Goal: Task Accomplishment & Management: Use online tool/utility

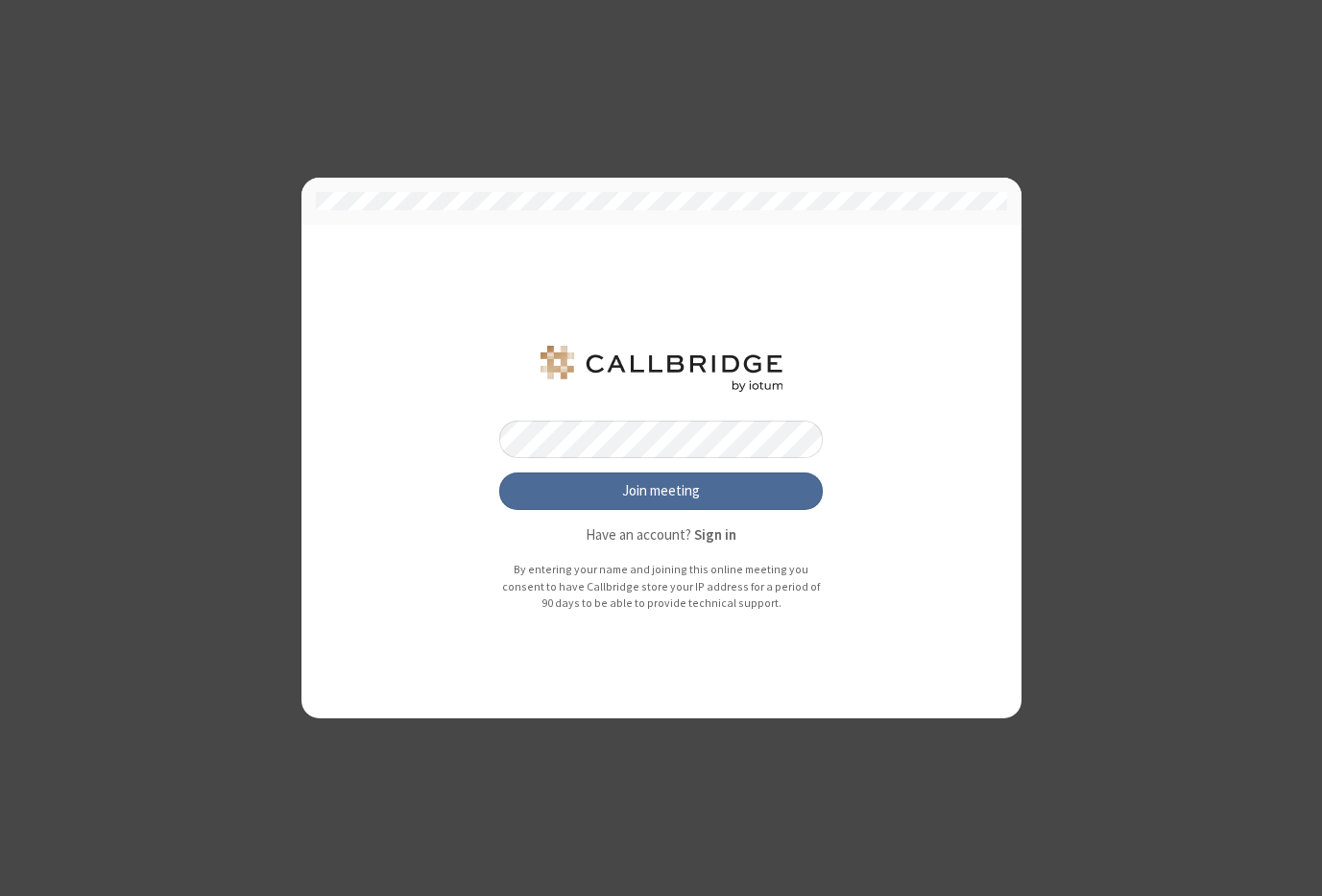
click at [499, 473] on button "Join meeting" at bounding box center [661, 492] width 324 height 39
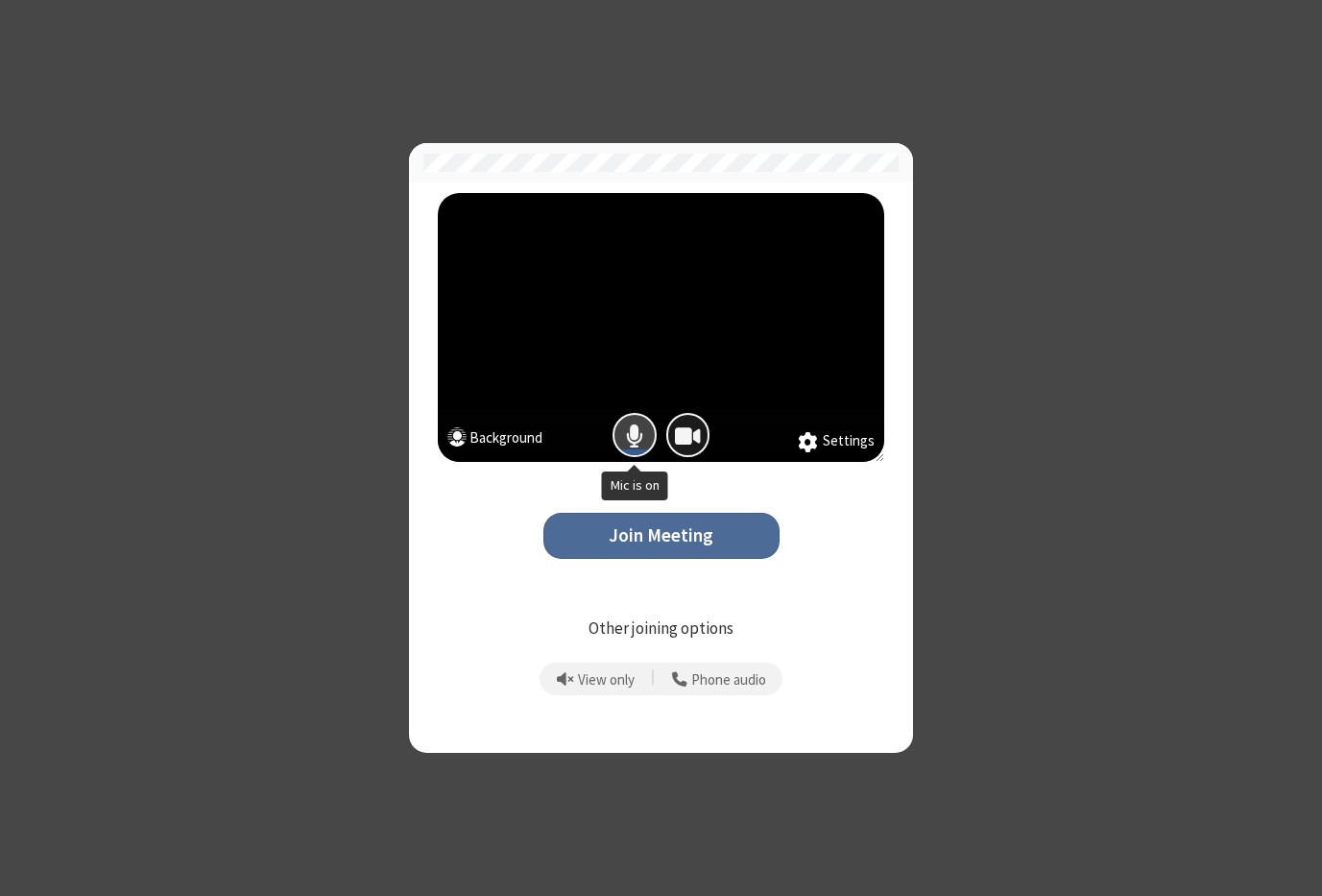
drag, startPoint x: 641, startPoint y: 432, endPoint x: 676, endPoint y: 428, distance: 35.2
click at [641, 431] on span "Mic is on" at bounding box center [634, 435] width 17 height 28
drag, startPoint x: 689, startPoint y: 429, endPoint x: 669, endPoint y: 481, distance: 55.7
click at [689, 430] on span "Camera is on" at bounding box center [688, 435] width 26 height 28
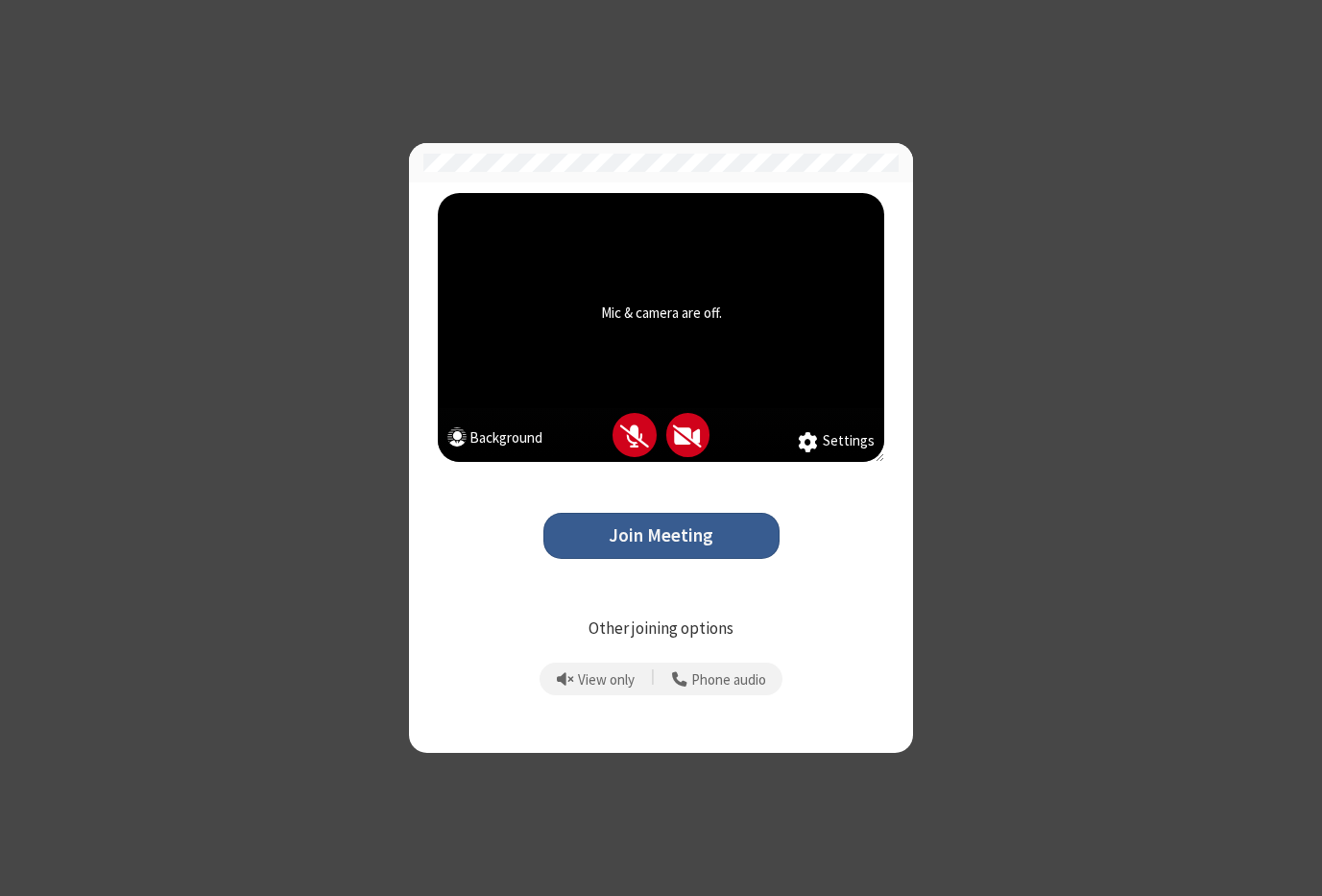
click at [635, 531] on button "Join Meeting" at bounding box center [661, 536] width 236 height 47
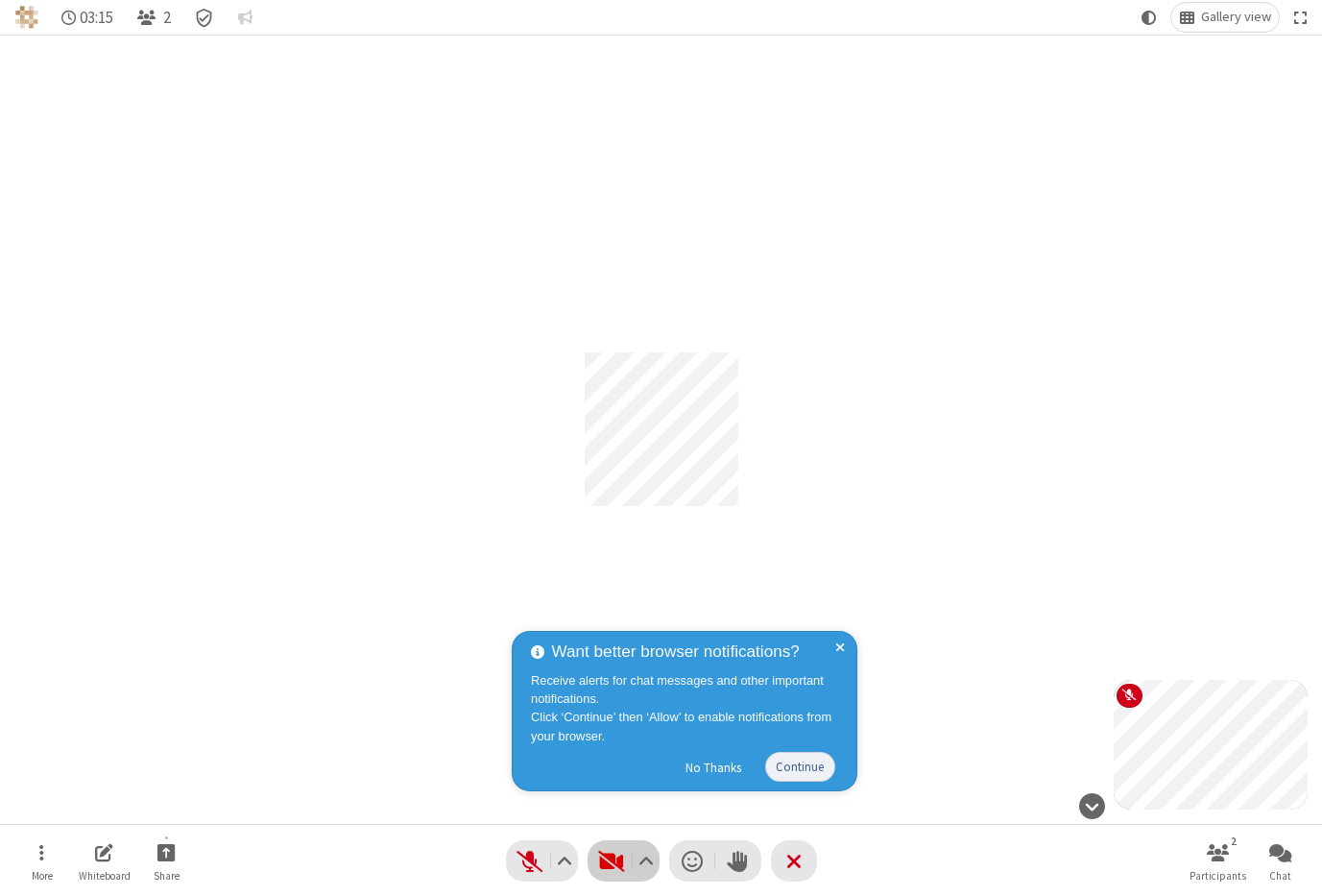
click at [610, 855] on span "Start video (⌘+Shift+V)" at bounding box center [611, 860] width 29 height 28
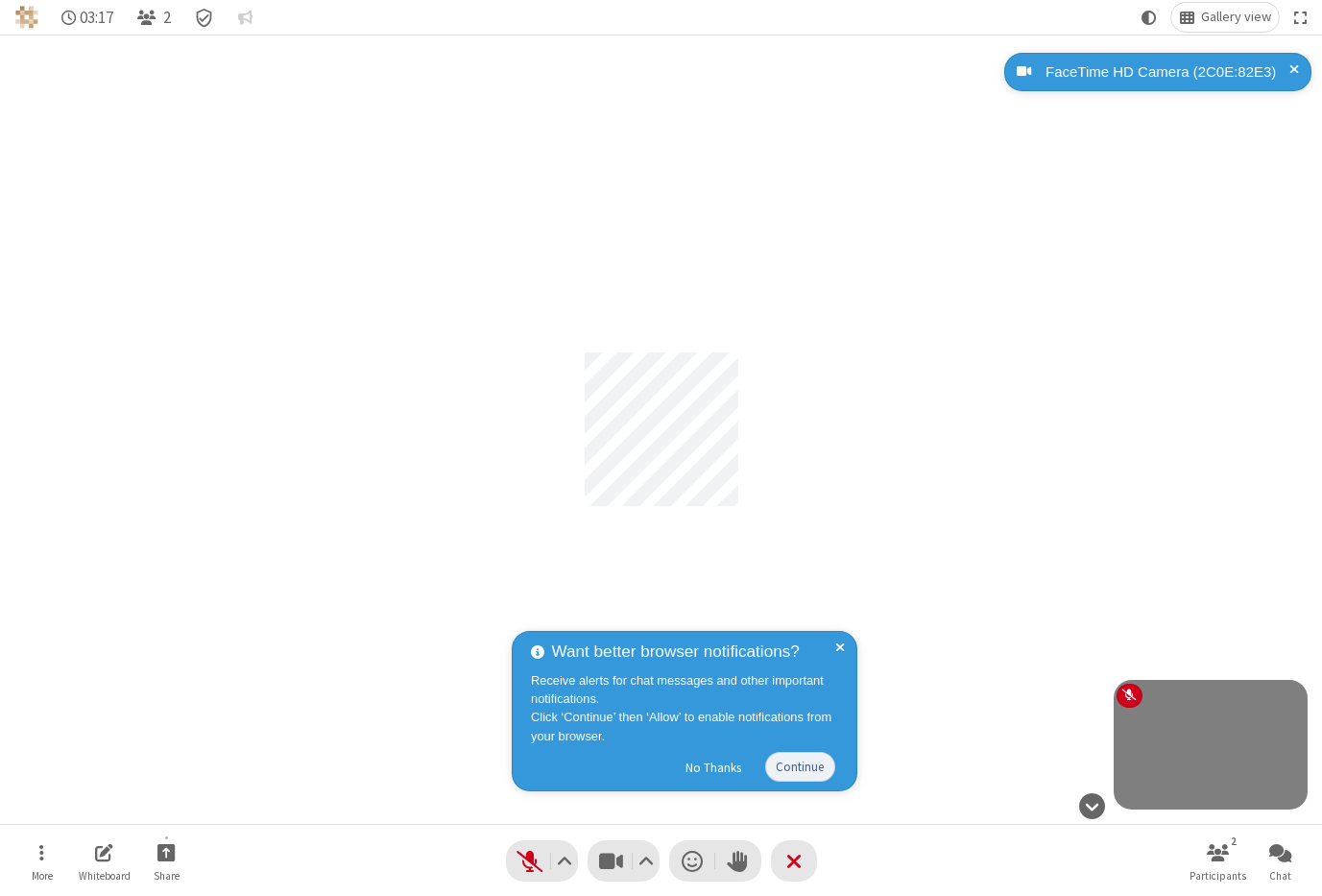
click at [331, 631] on div "Participant" at bounding box center [661, 429] width 1322 height 789
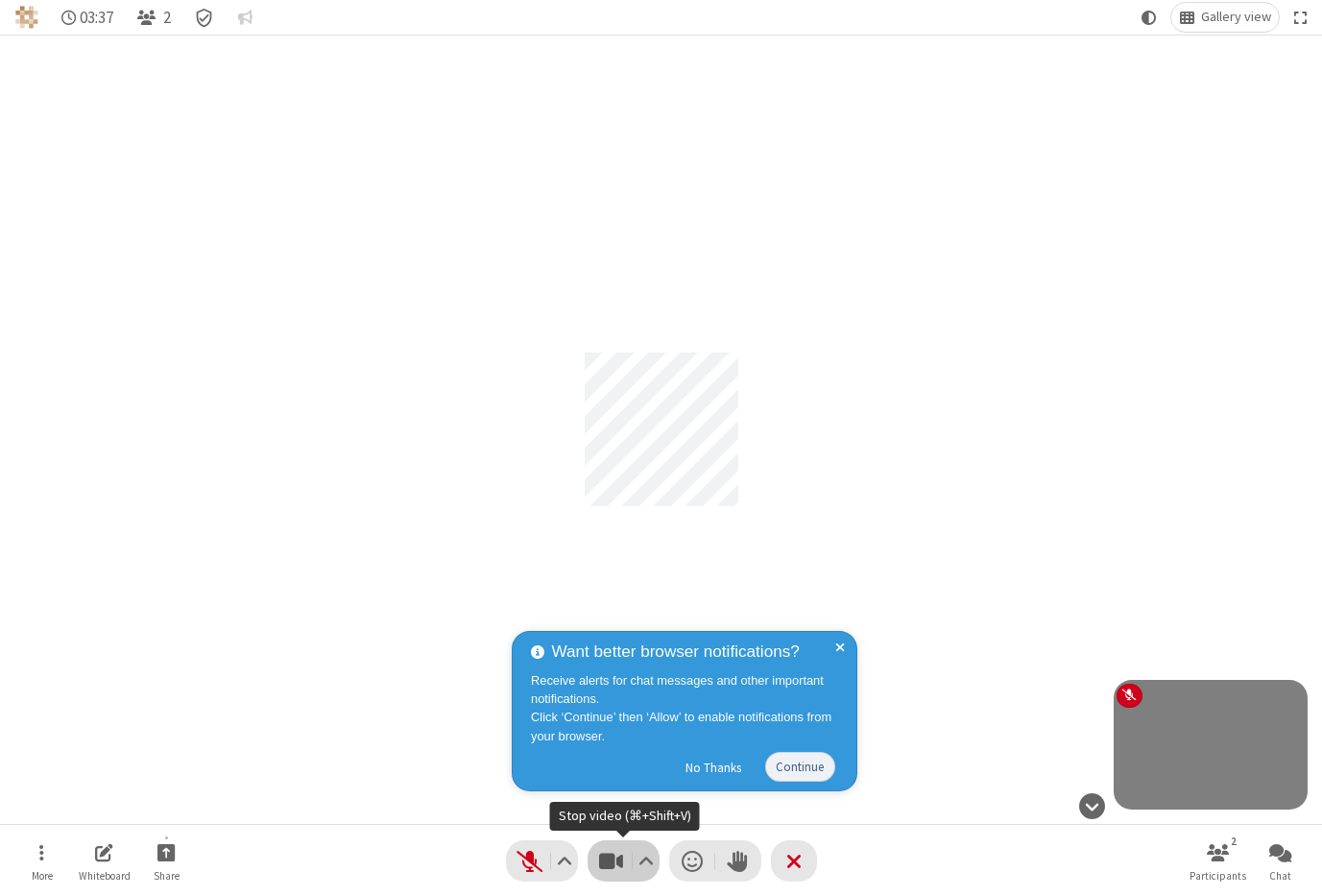
click at [618, 859] on span "Stop video (⌘+Shift+V)" at bounding box center [611, 860] width 29 height 28
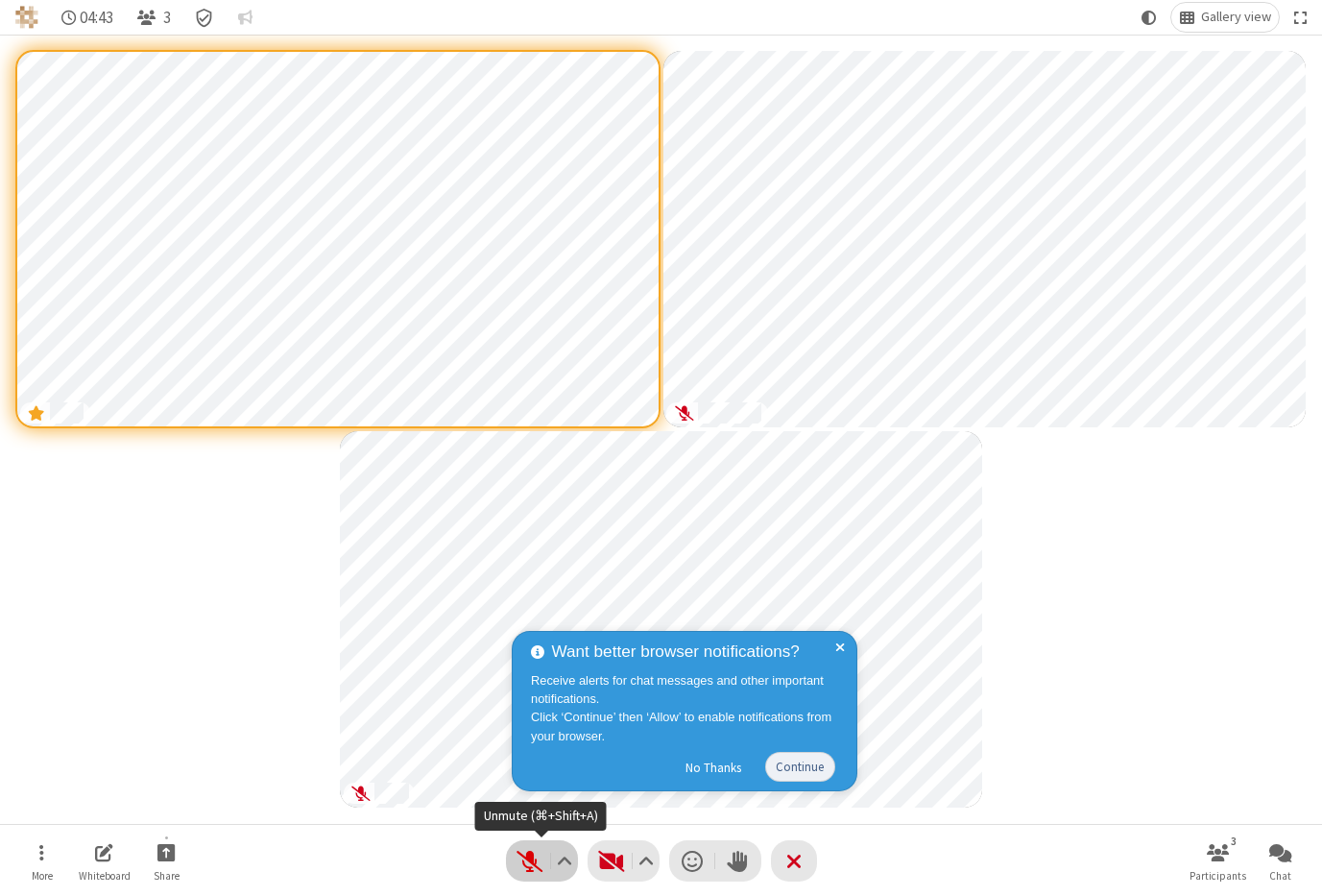
click at [542, 857] on span "Unmute (⌘+Shift+A)" at bounding box center [530, 860] width 29 height 28
click at [38, 865] on button "More" at bounding box center [42, 860] width 57 height 54
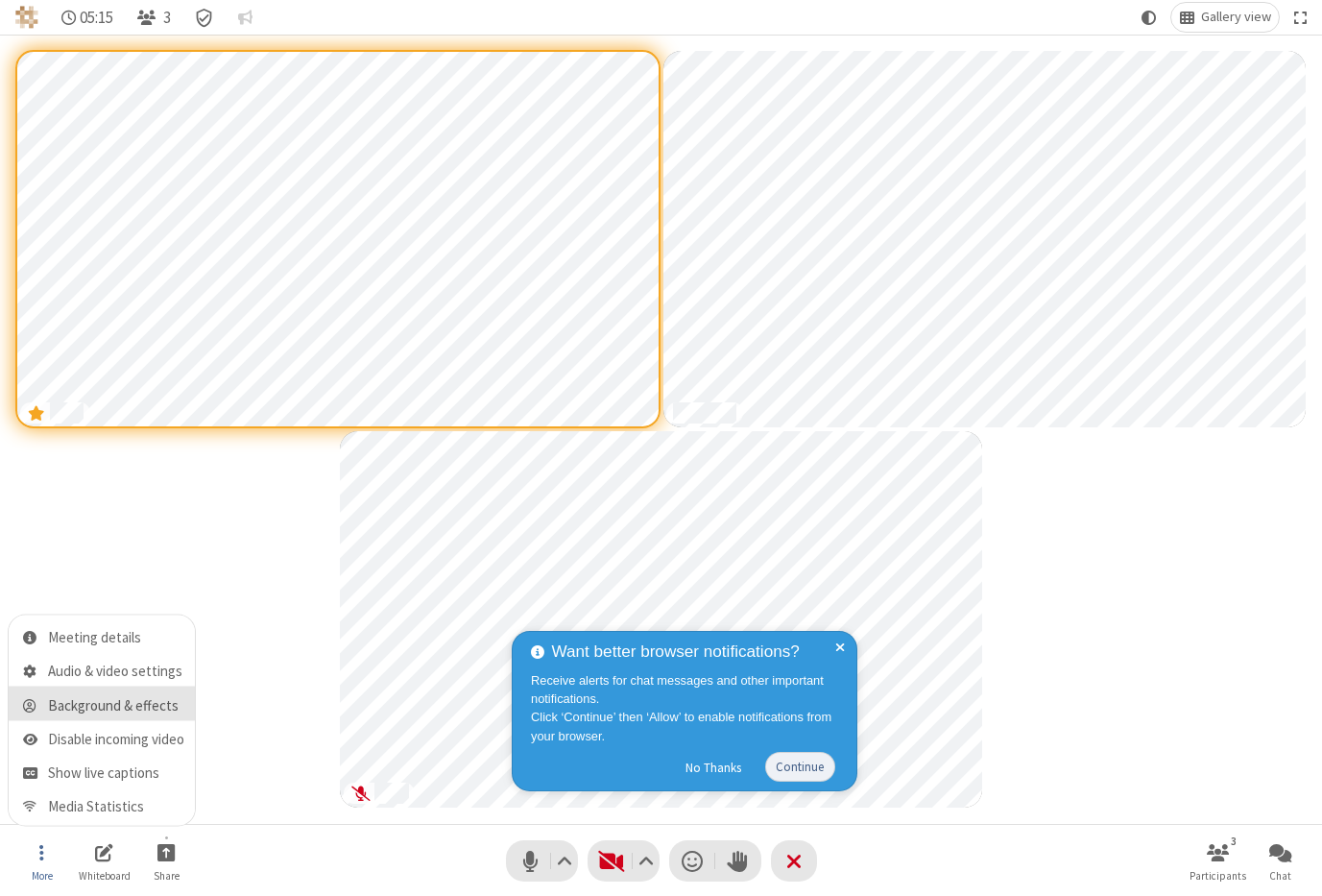
click at [98, 706] on span "Background & effects" at bounding box center [116, 704] width 137 height 16
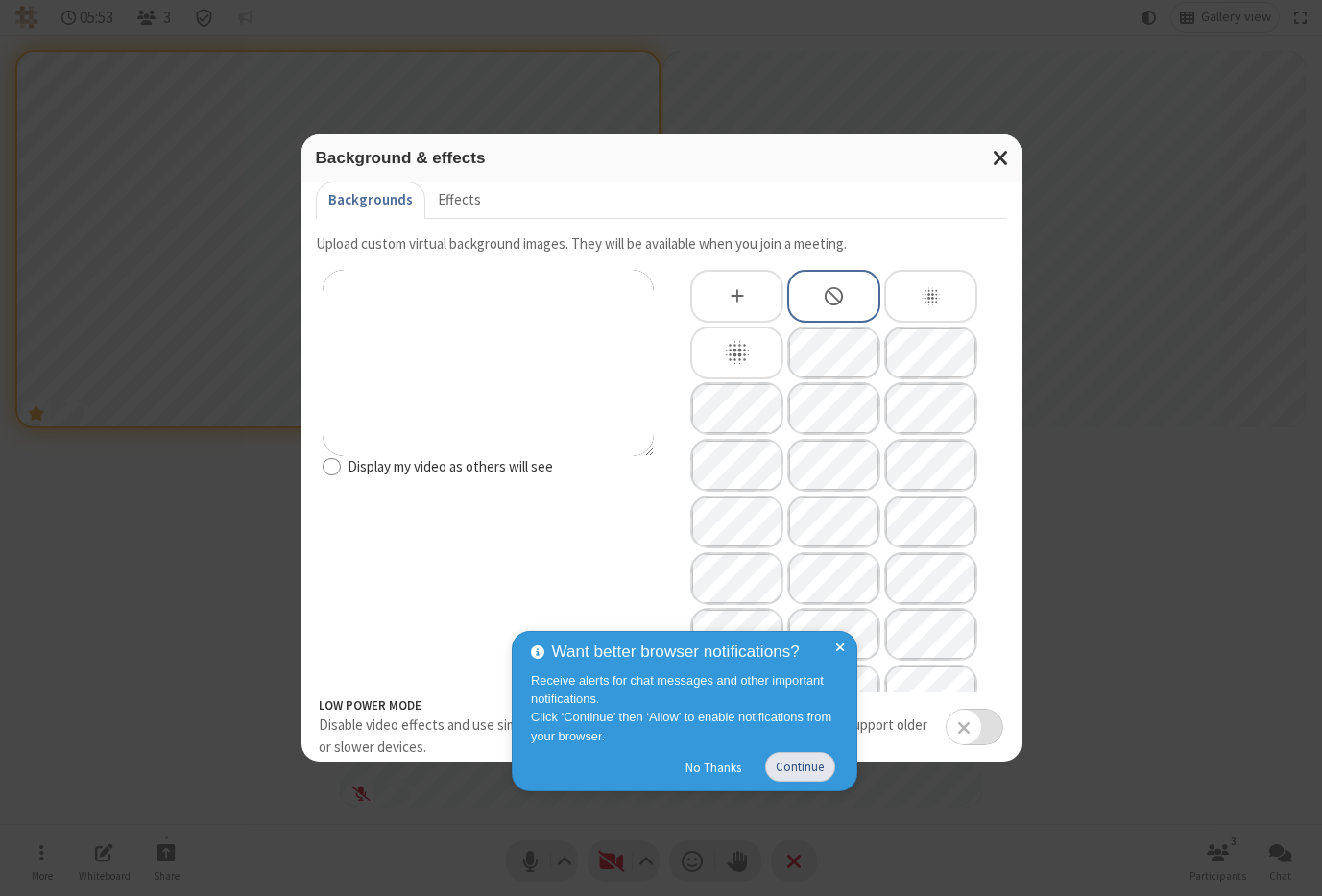
click at [816, 767] on button "Continue" at bounding box center [800, 766] width 70 height 30
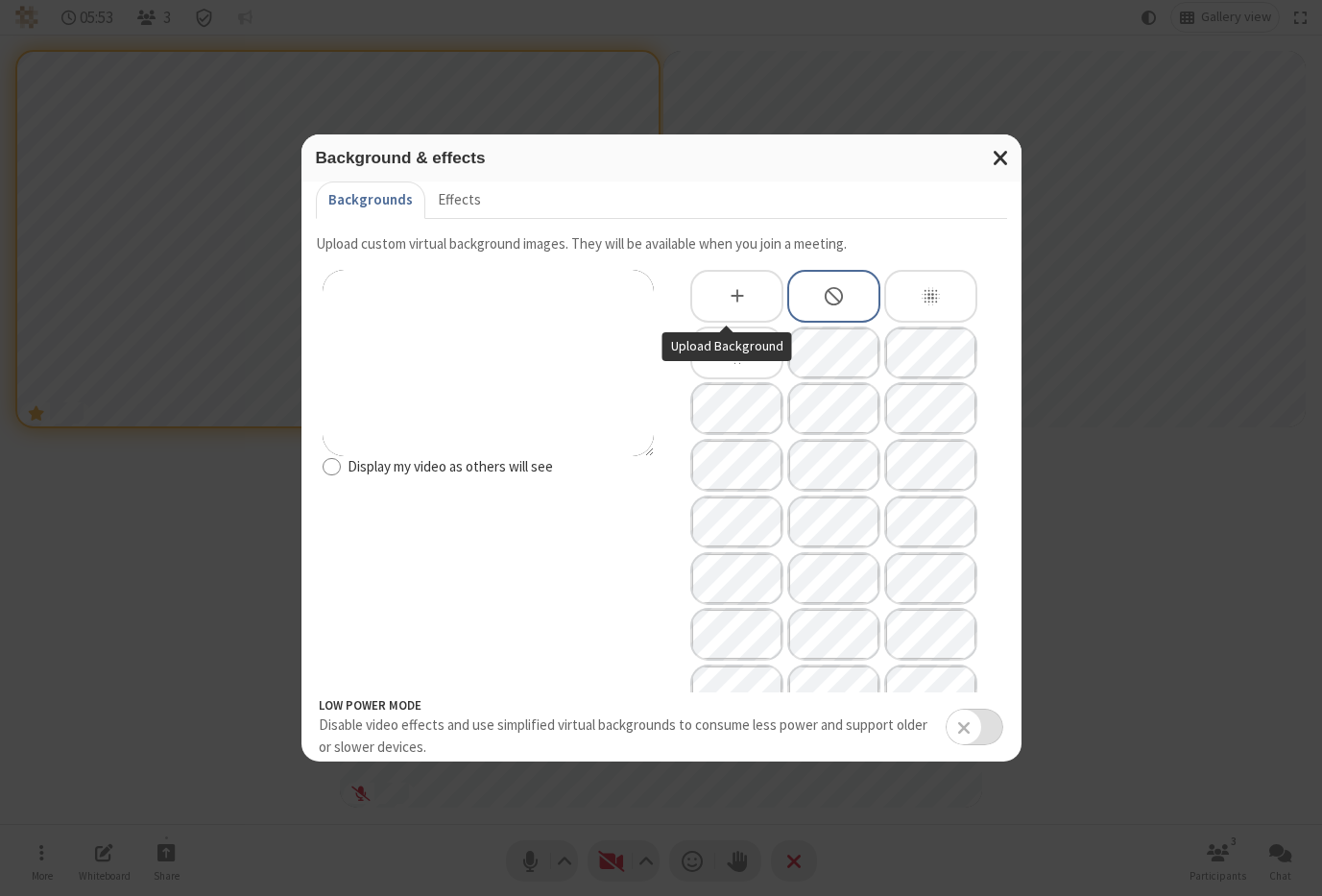
click at [735, 299] on icon "Upload Background" at bounding box center [737, 295] width 22 height 22
type input "C:\fakepath\CallbridgeJan2020-8835.jpg"
click at [1009, 158] on span "Close modal" at bounding box center [1001, 158] width 17 height 25
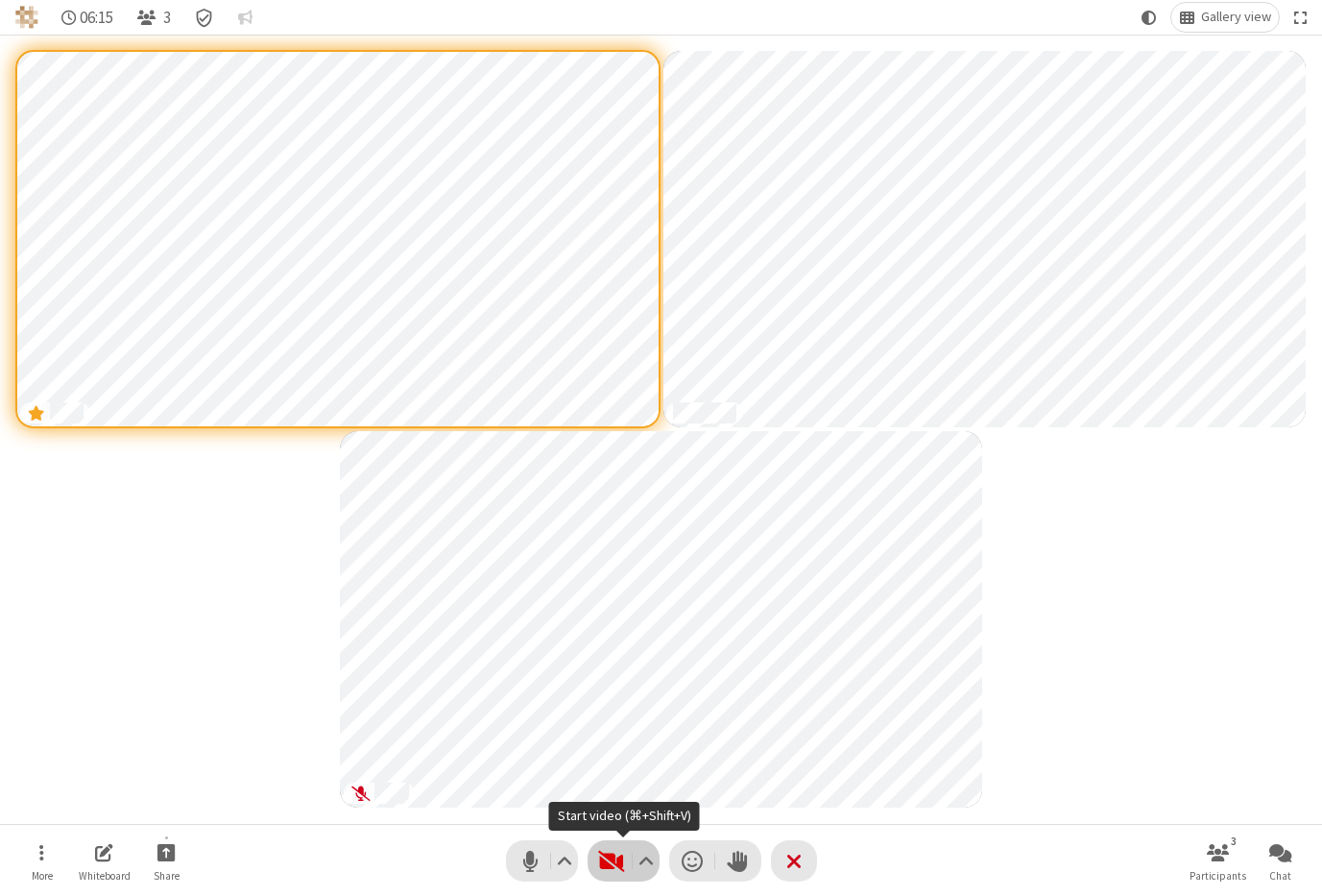
click at [600, 859] on span "Start video (⌘+Shift+V)" at bounding box center [611, 860] width 29 height 28
